Goal: Task Accomplishment & Management: Use online tool/utility

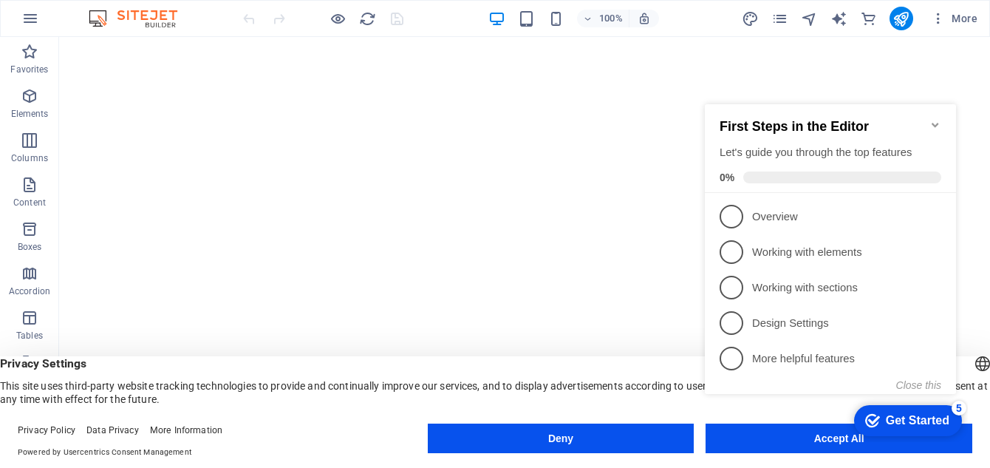
click div "checkmark Get Started 5 First Steps in the Editor Let's guide you through the t…"
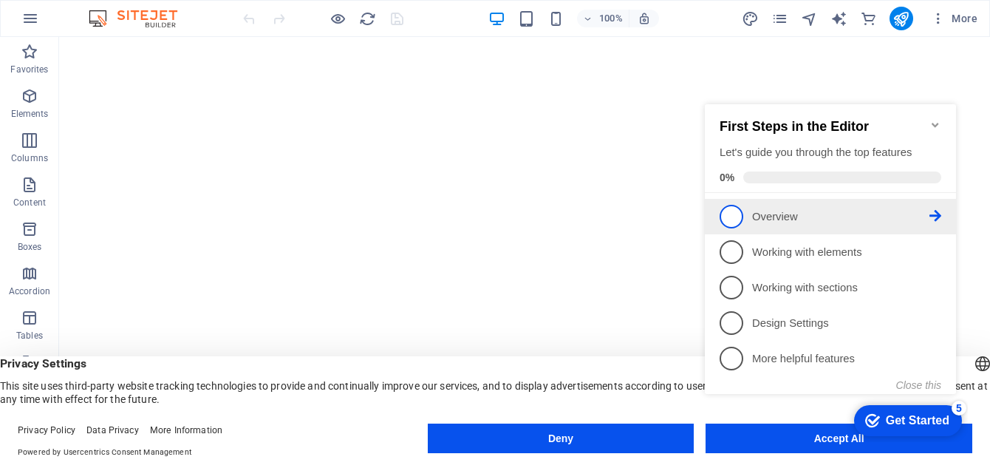
click at [768, 215] on p "Overview - incomplete" at bounding box center [840, 217] width 177 height 16
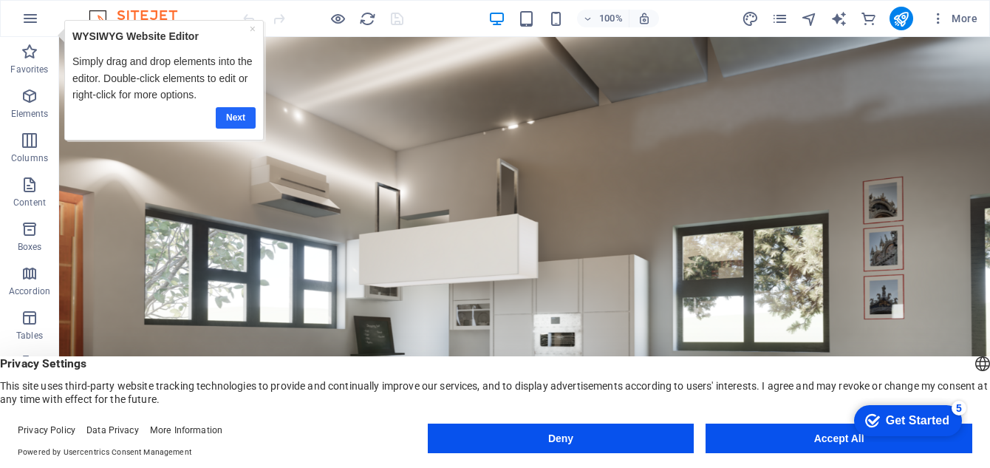
click at [244, 122] on link "Next" at bounding box center [235, 117] width 40 height 21
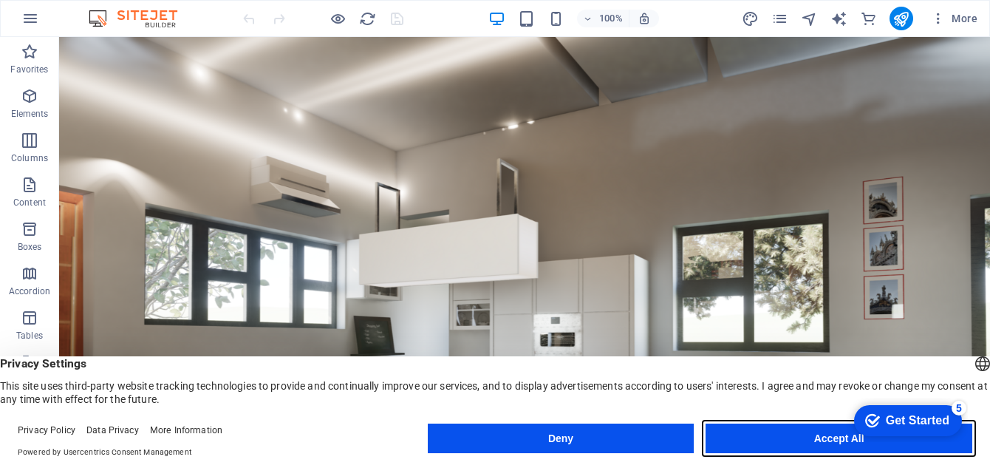
click at [770, 442] on button "Accept All" at bounding box center [838, 438] width 267 height 30
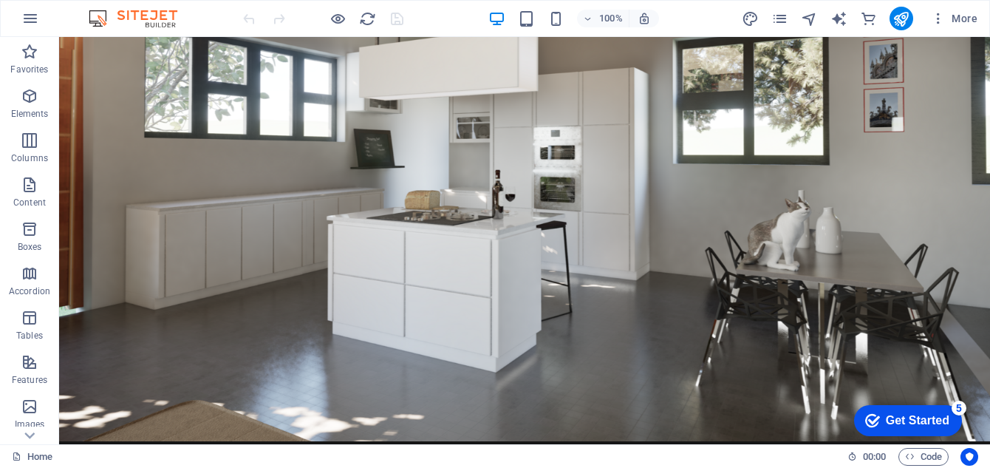
scroll to position [199, 0]
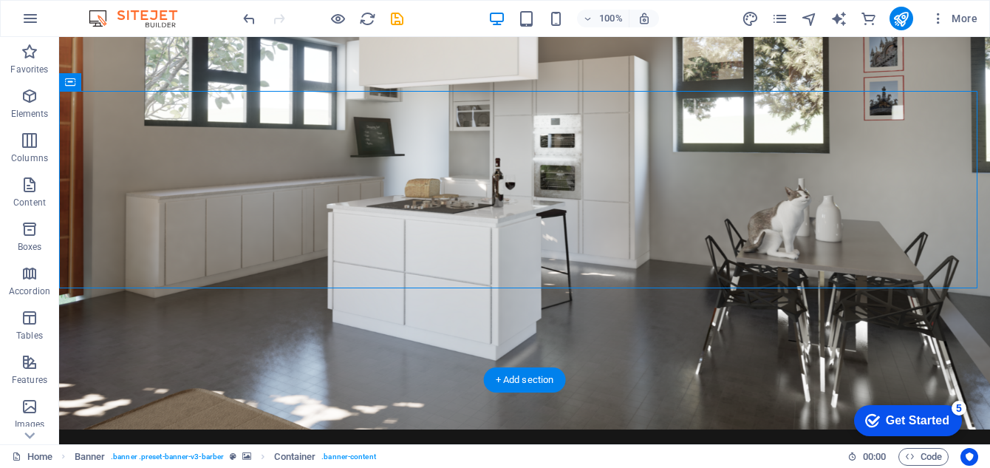
scroll to position [248, 0]
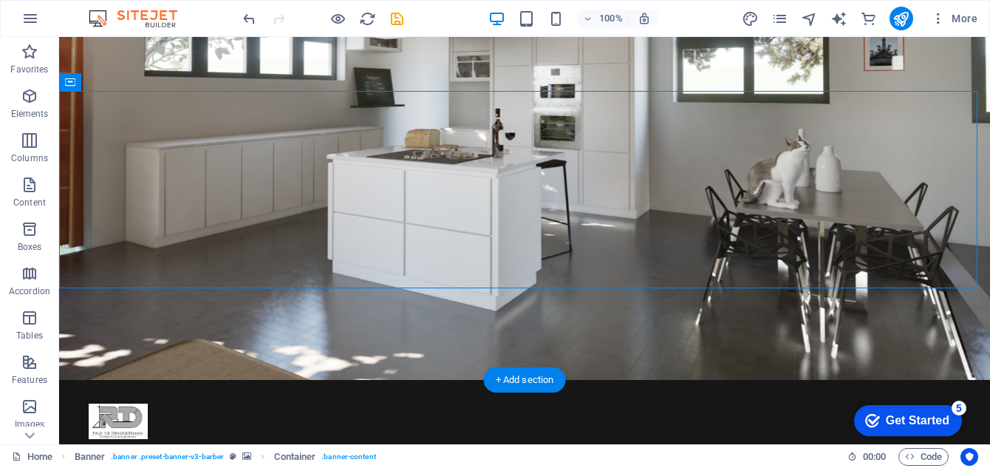
click at [468, 362] on figure at bounding box center [524, 84] width 931 height 591
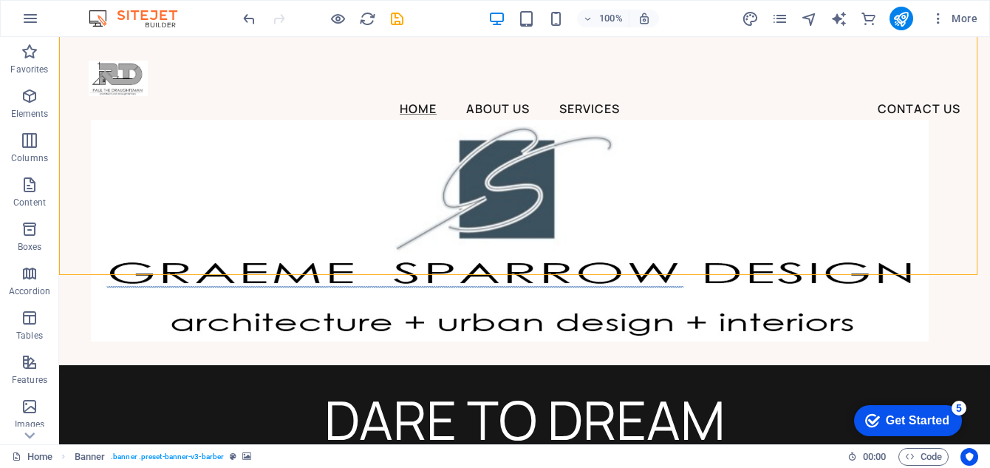
scroll to position [377, 0]
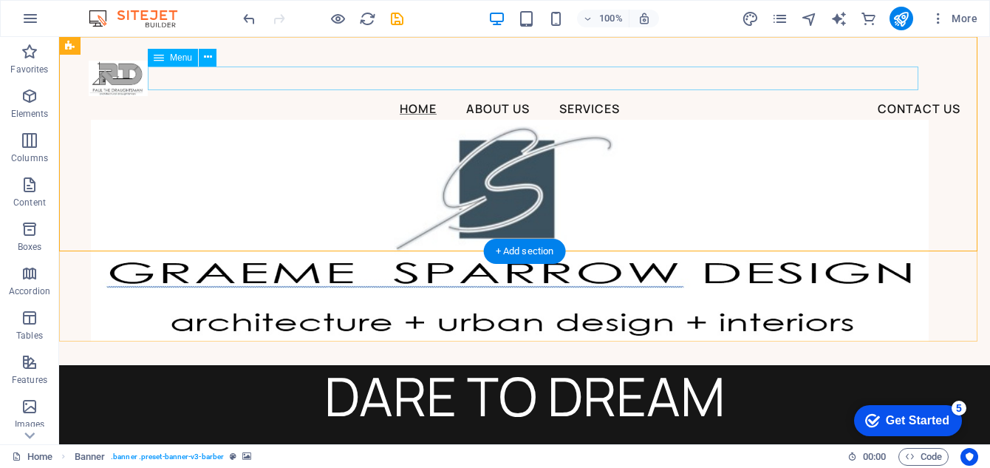
click at [521, 96] on nav "Home About Us Services Contact Us" at bounding box center [510, 108] width 842 height 24
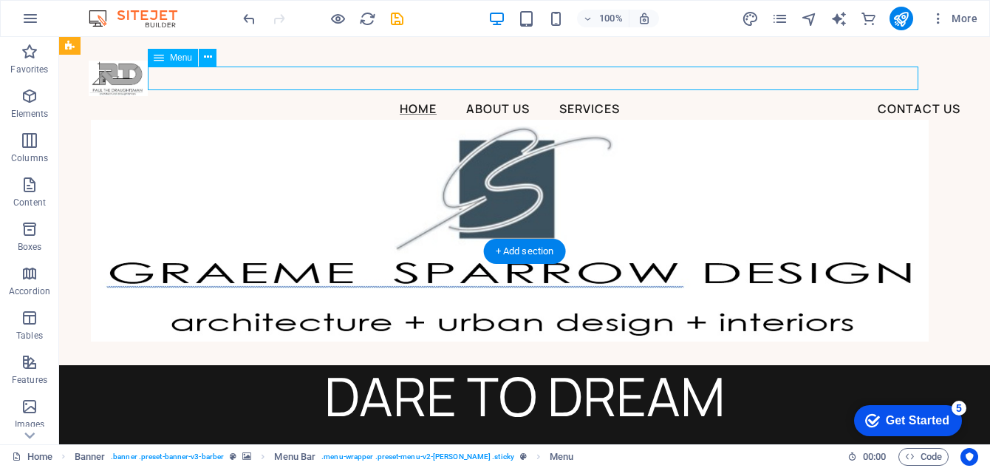
click at [521, 96] on nav "Home About Us Services Contact Us" at bounding box center [510, 108] width 842 height 24
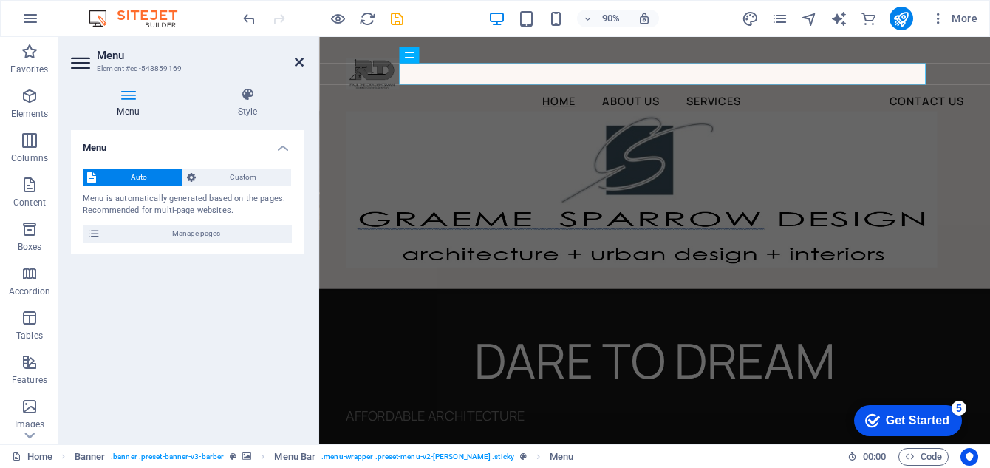
click at [298, 64] on icon at bounding box center [299, 62] width 9 height 12
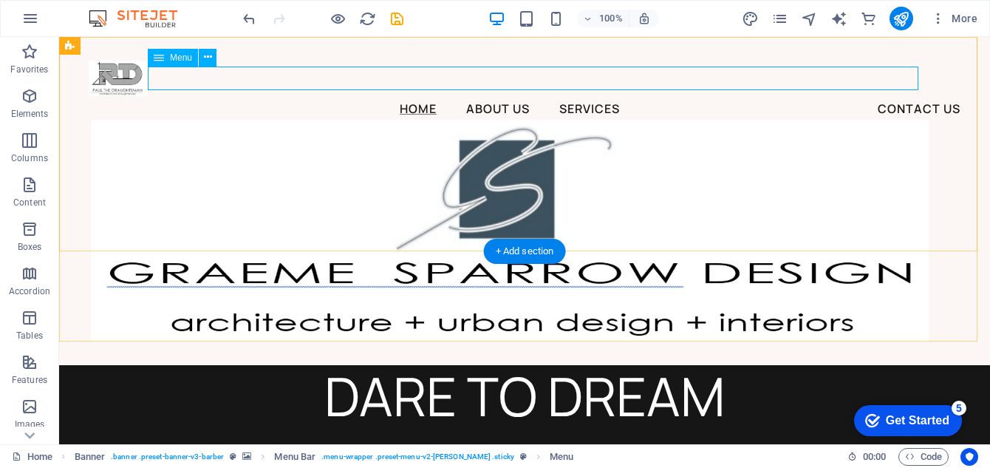
click at [518, 96] on nav "Home About Us Services Contact Us" at bounding box center [510, 108] width 842 height 24
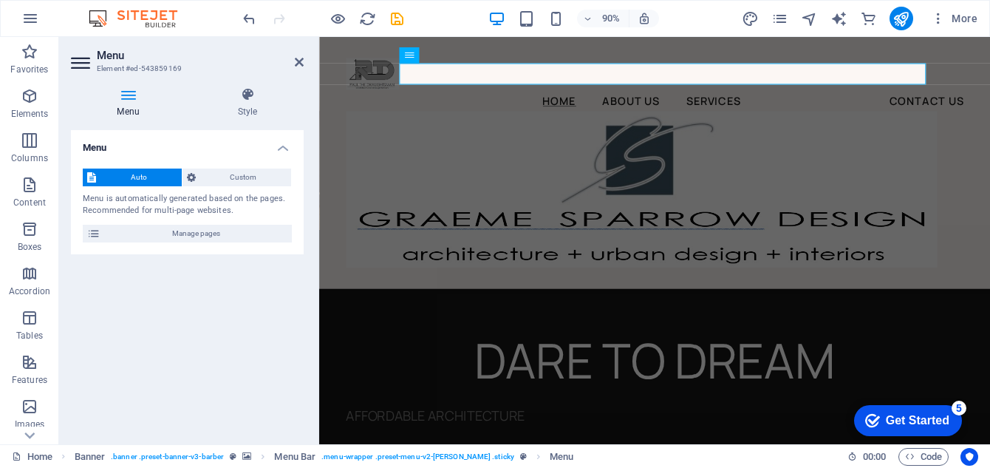
click at [902, 423] on div "Get Started" at bounding box center [918, 420] width 64 height 13
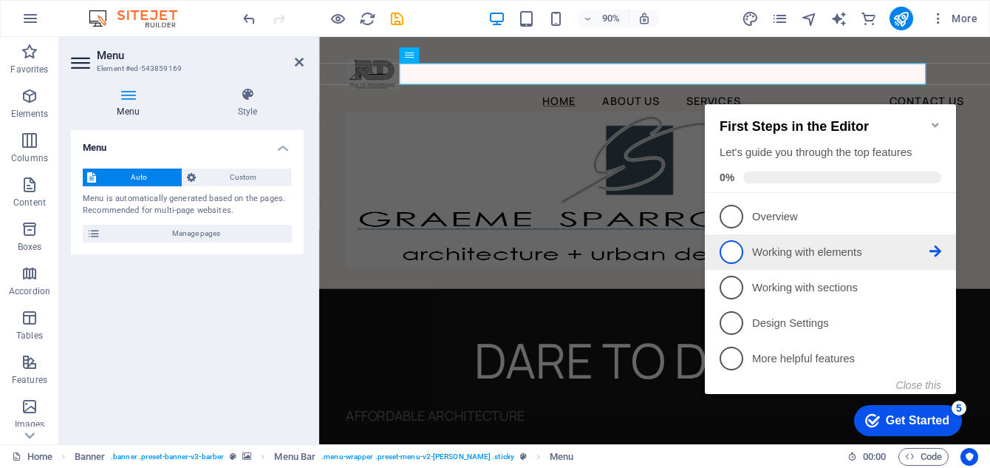
click at [734, 250] on span "2" at bounding box center [731, 252] width 24 height 24
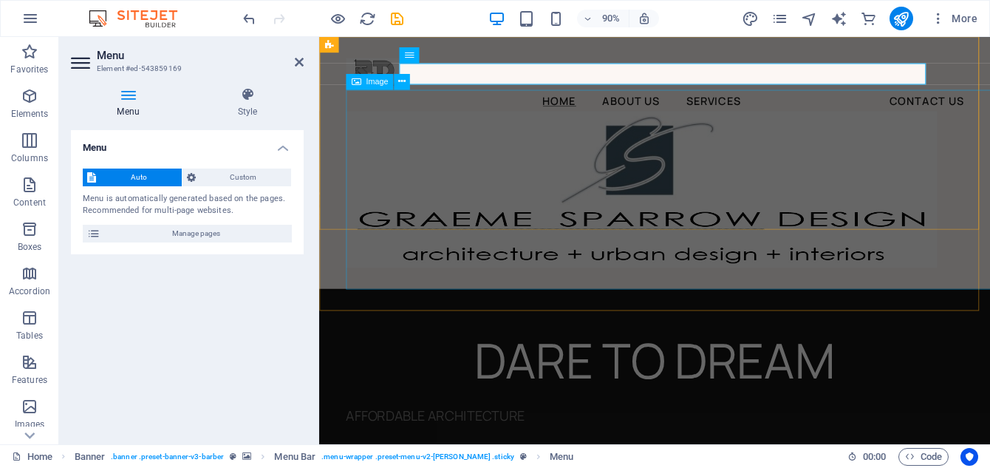
scroll to position [0, 0]
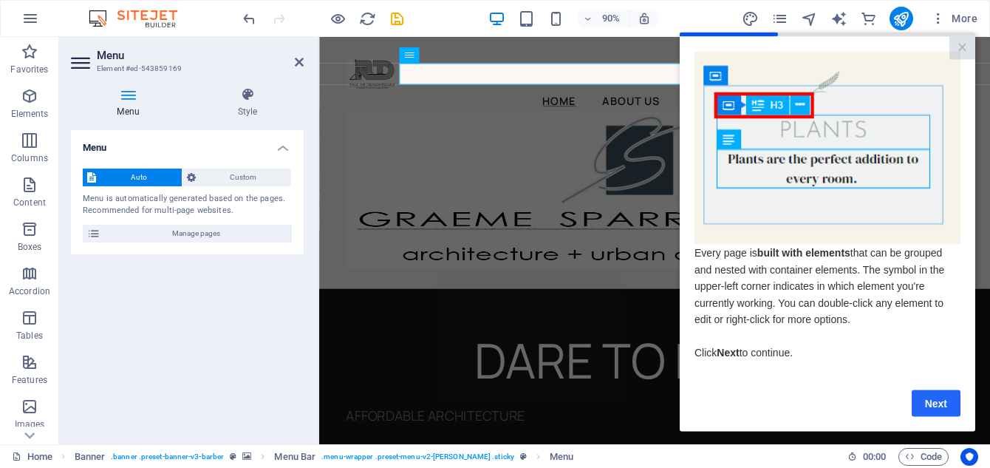
click at [934, 407] on link "Next" at bounding box center [935, 402] width 49 height 27
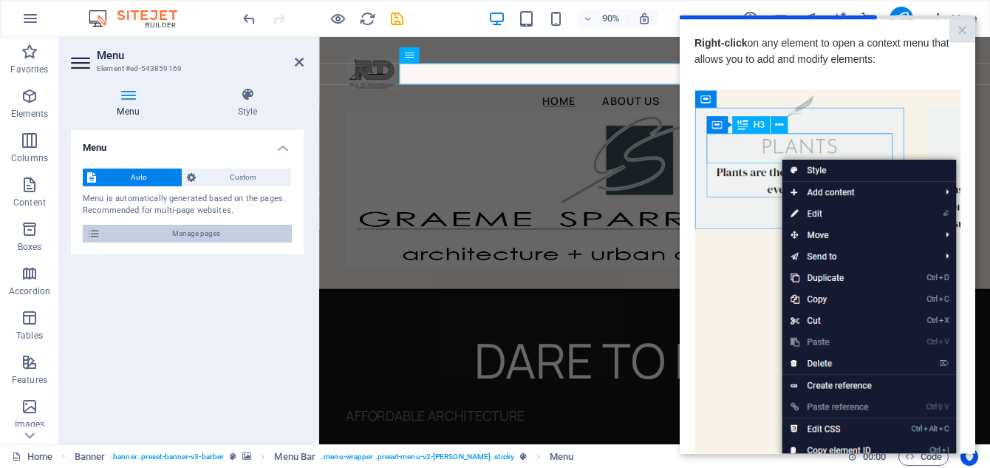
click at [97, 230] on icon at bounding box center [93, 234] width 13 height 18
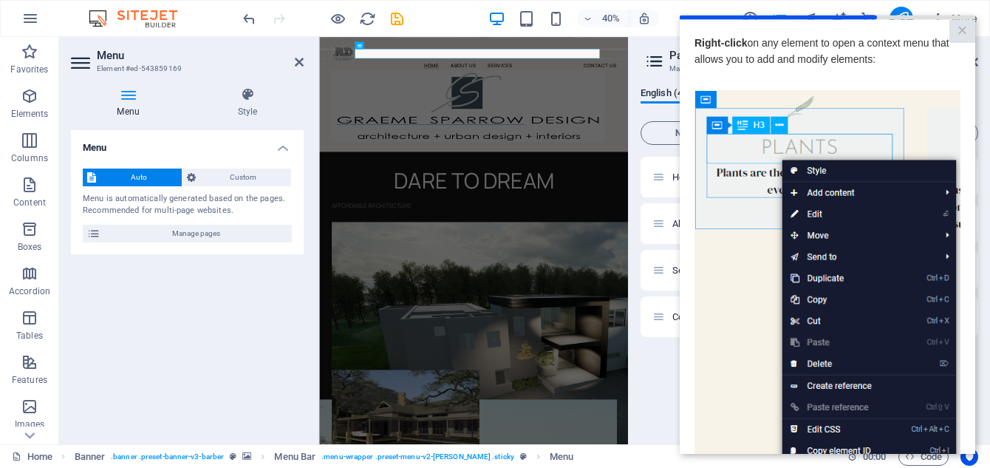
click at [753, 32] on cue "Right-click on any element to open a context menu that allows you to add and mo…" at bounding box center [826, 329] width 295 height 620
click at [725, 295] on img at bounding box center [827, 298] width 266 height 419
click at [649, 44] on header "Pages Manage your pages and settings" at bounding box center [810, 56] width 335 height 38
click at [959, 30] on link "×" at bounding box center [962, 30] width 26 height 23
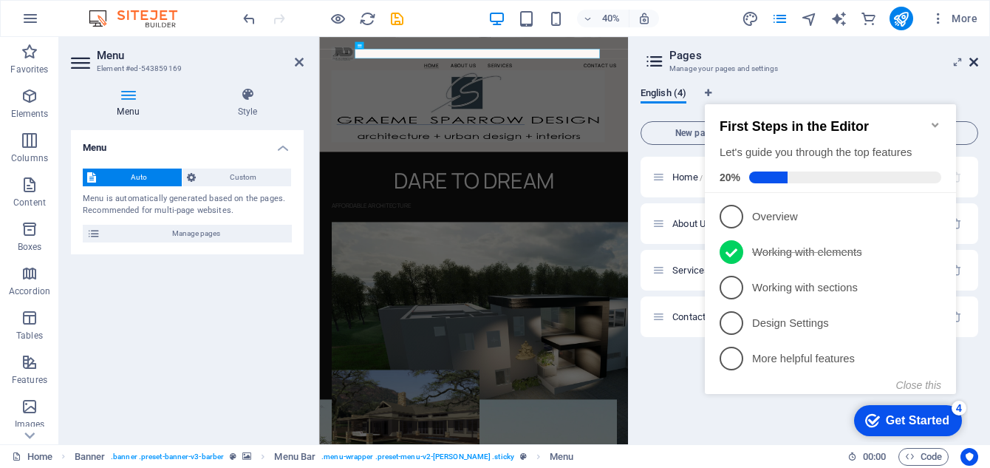
click at [971, 60] on icon at bounding box center [973, 62] width 9 height 12
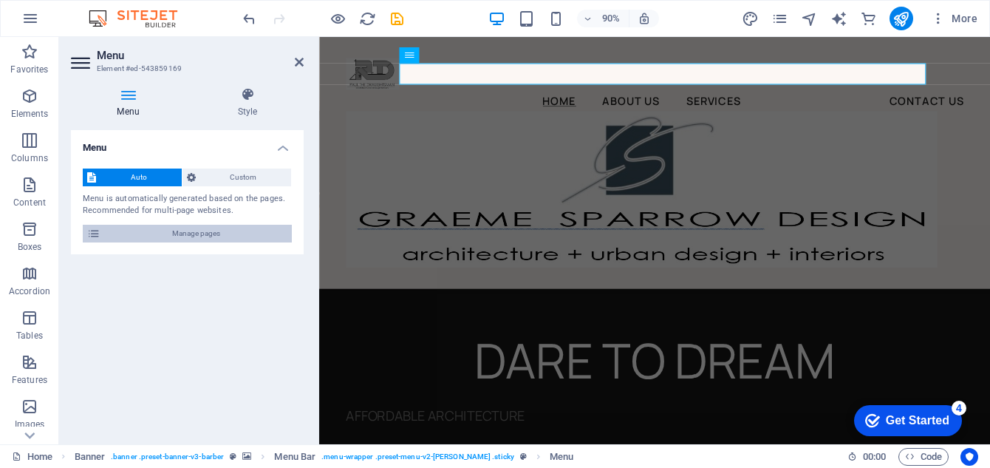
click at [100, 237] on icon at bounding box center [93, 234] width 13 height 18
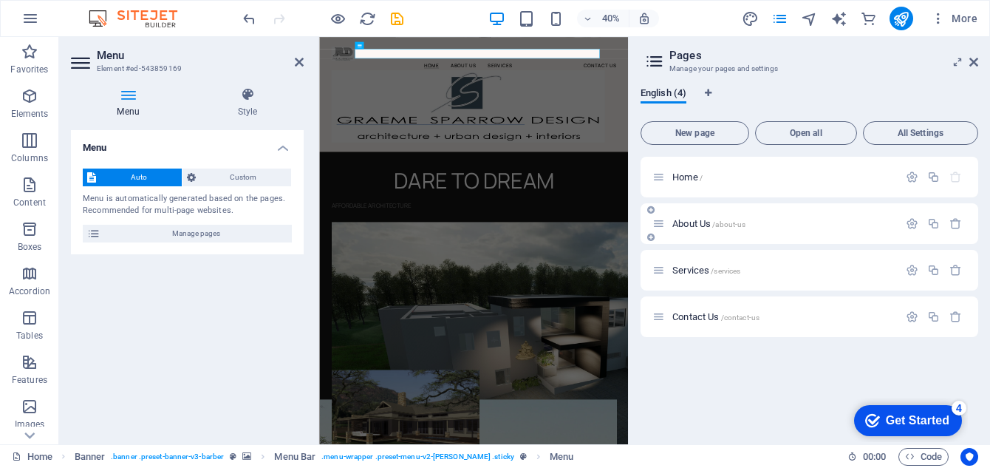
click at [691, 227] on span "About Us /about-us" at bounding box center [708, 223] width 73 height 11
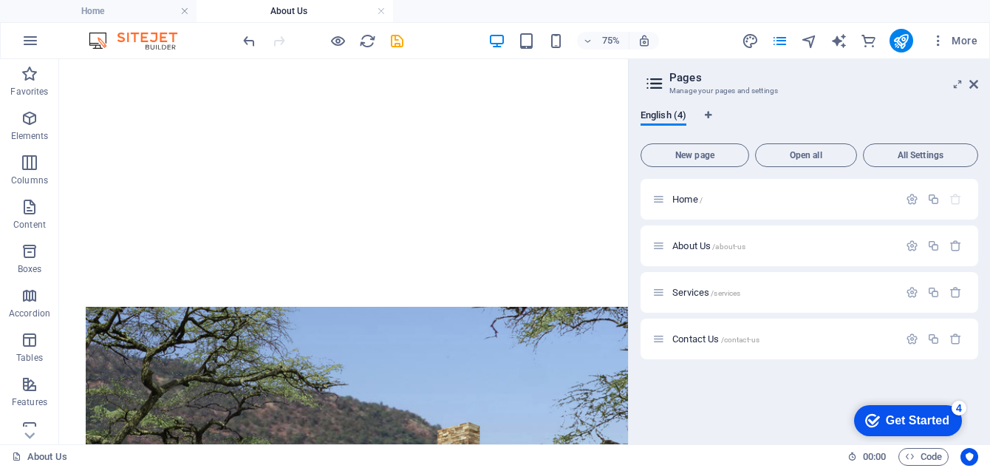
scroll to position [12, 0]
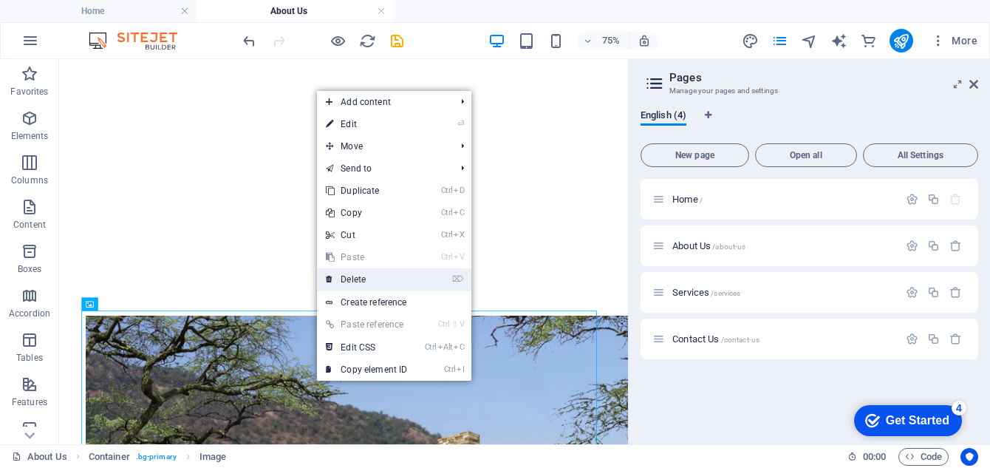
click at [355, 278] on link "⌦ Delete" at bounding box center [366, 279] width 99 height 22
